Goal: Navigation & Orientation: Understand site structure

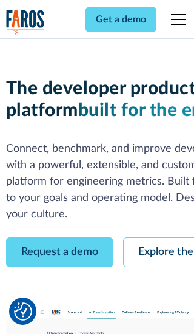
scroll to position [69, 0]
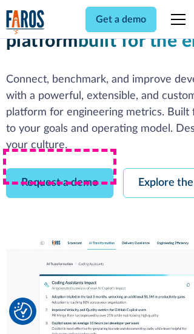
click at [60, 168] on link "Request a demo" at bounding box center [60, 183] width 108 height 30
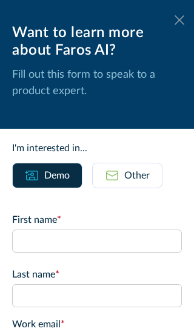
click at [180, 20] on icon at bounding box center [180, 19] width 10 height 9
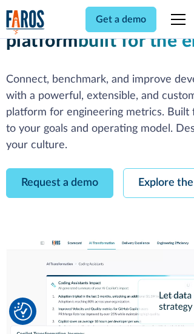
click at [159, 168] on link "Explore the platform" at bounding box center [187, 183] width 129 height 30
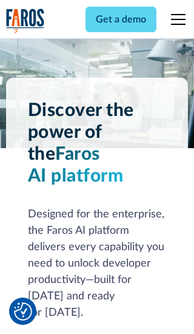
scroll to position [9129, 0]
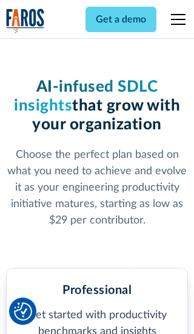
scroll to position [1884, 0]
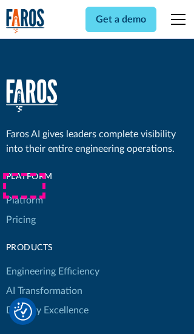
click at [24, 191] on link "Platform" at bounding box center [24, 200] width 37 height 19
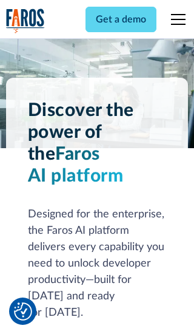
scroll to position [9520, 0]
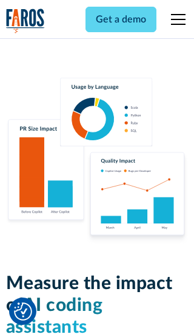
scroll to position [7513, 0]
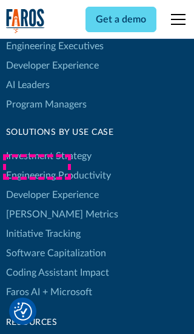
click at [36, 205] on link "[PERSON_NAME] Metrics" at bounding box center [62, 214] width 112 height 19
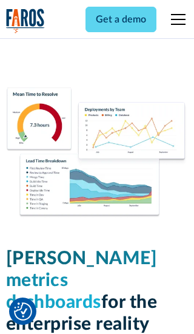
scroll to position [5322, 0]
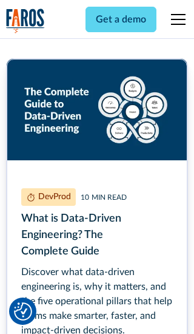
scroll to position [5483, 0]
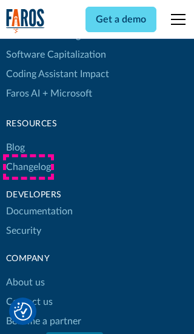
click at [28, 167] on link "Changelog" at bounding box center [28, 166] width 45 height 19
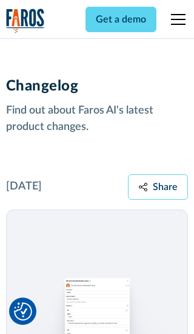
scroll to position [14680, 0]
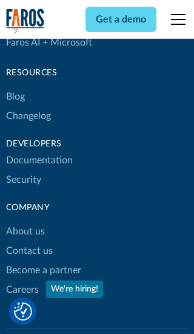
click at [25, 222] on link "About us" at bounding box center [25, 231] width 39 height 19
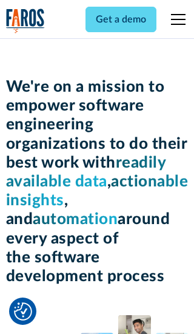
scroll to position [4191, 0]
